Goal: Find specific page/section: Find specific page/section

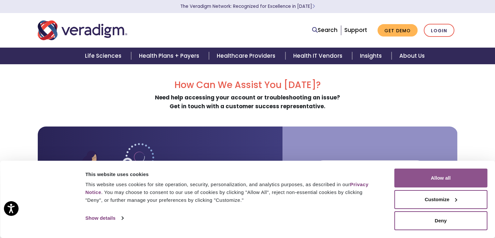
drag, startPoint x: 467, startPoint y: 227, endPoint x: 474, endPoint y: 180, distance: 47.4
click at [474, 180] on div "Allow all Customize Allow selection Deny" at bounding box center [440, 199] width 93 height 62
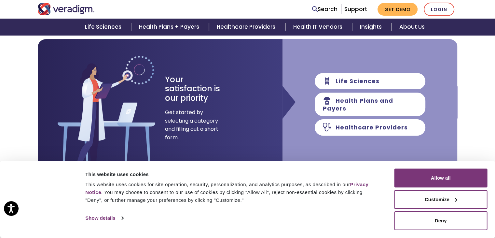
scroll to position [98, 0]
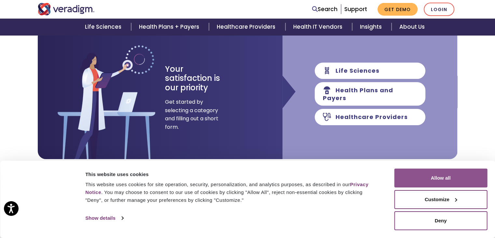
click at [432, 177] on button "Allow all" at bounding box center [440, 177] width 93 height 19
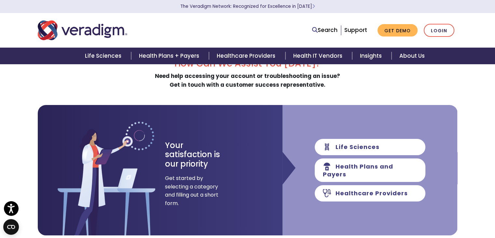
scroll to position [33, 0]
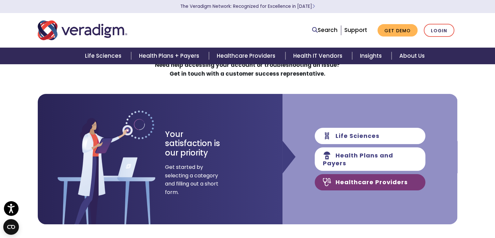
click at [366, 181] on link "Healthcare Providers" at bounding box center [370, 182] width 111 height 16
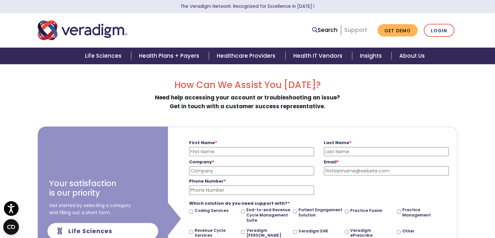
click at [362, 30] on link "Support" at bounding box center [355, 30] width 23 height 8
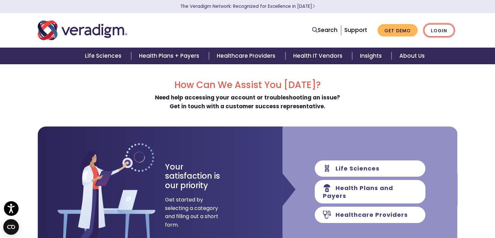
click at [439, 28] on link "Login" at bounding box center [439, 30] width 31 height 13
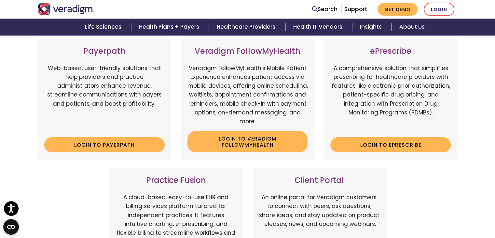
scroll to position [98, 0]
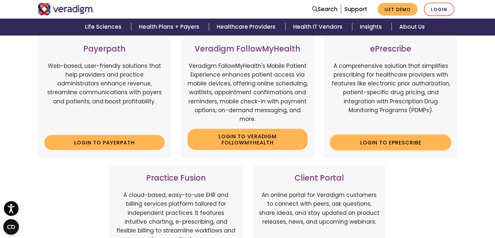
click at [372, 142] on link "Login to ePrescribe" at bounding box center [390, 142] width 120 height 15
